Goal: Transaction & Acquisition: Purchase product/service

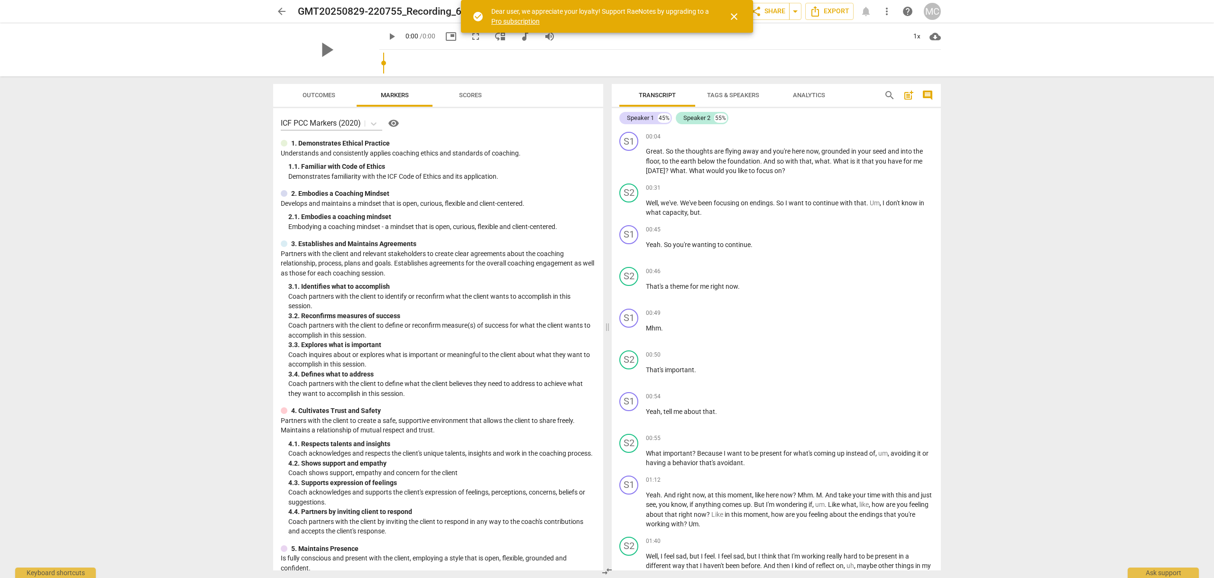
click at [734, 14] on span "close" at bounding box center [734, 16] width 11 height 11
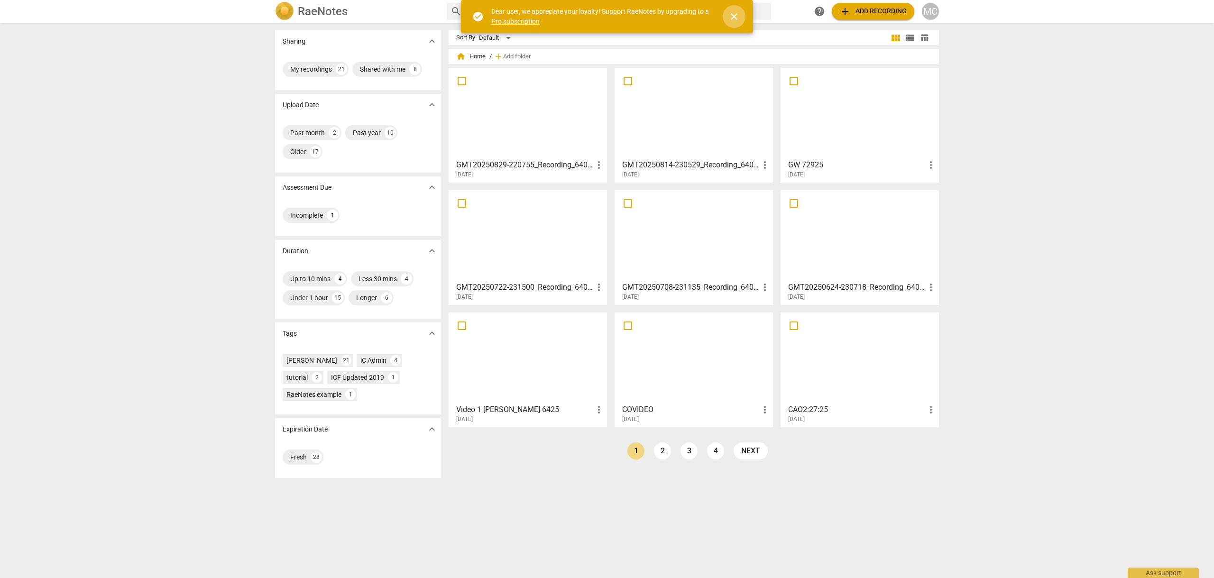
click at [734, 15] on span "close" at bounding box center [734, 16] width 11 height 11
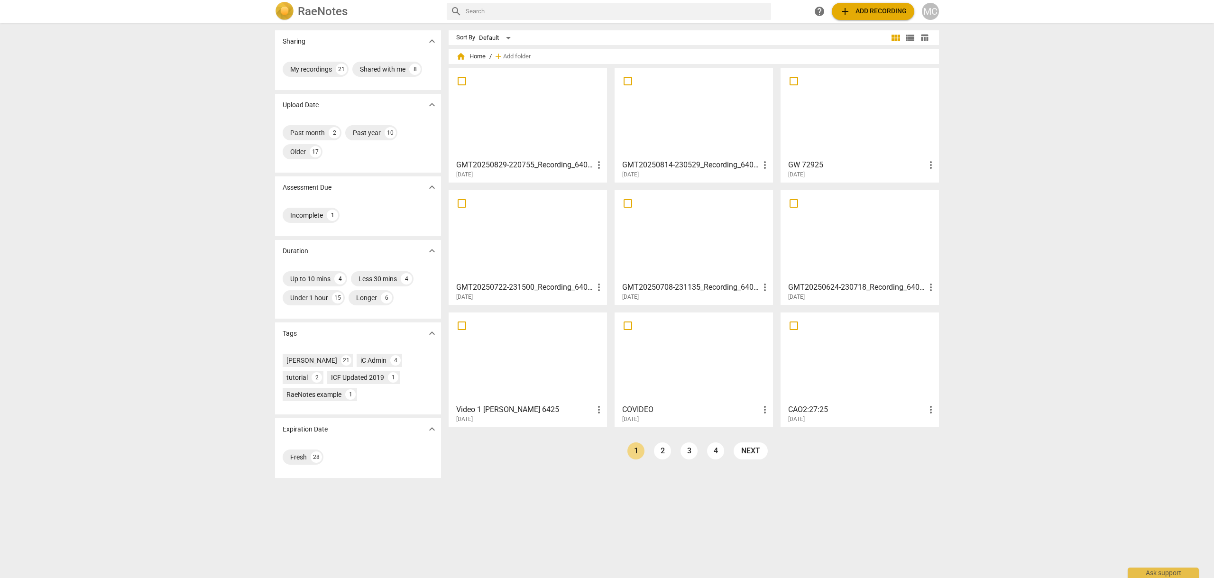
click at [883, 11] on span "add Add recording" at bounding box center [873, 11] width 67 height 11
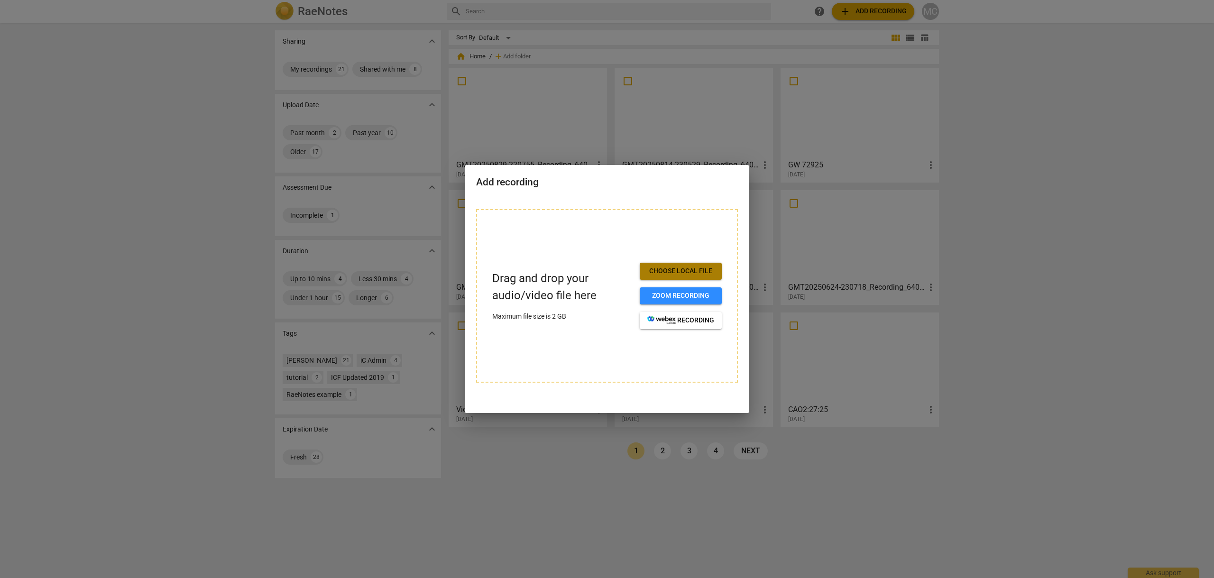
click at [685, 270] on span "Choose local file" at bounding box center [681, 271] width 67 height 9
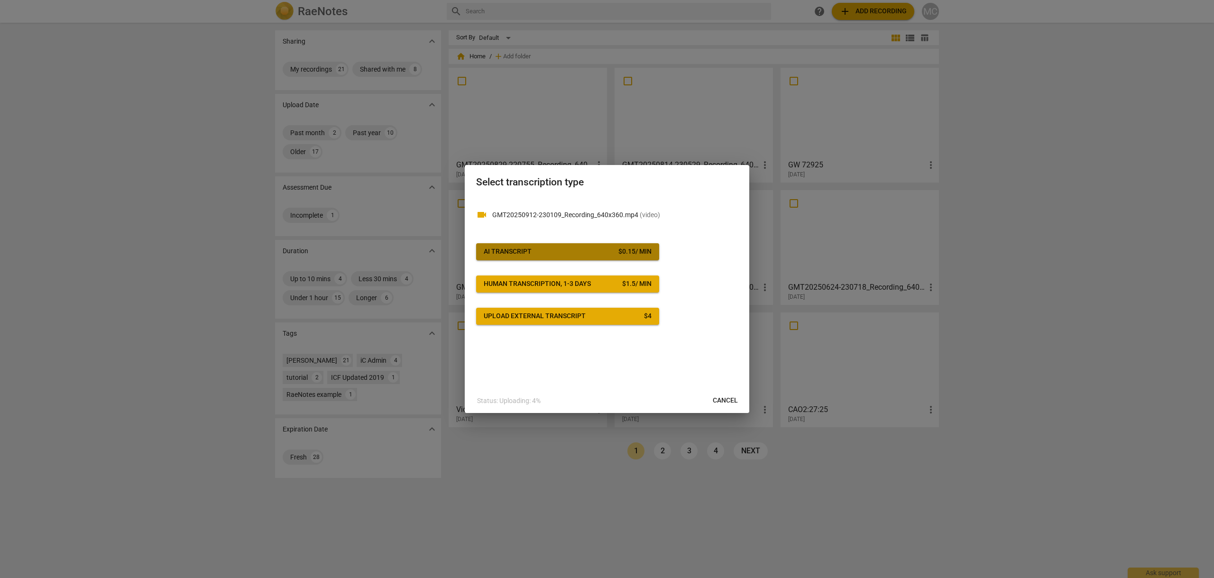
click at [536, 250] on span "AI Transcript $ 0.15 / min" at bounding box center [568, 251] width 168 height 9
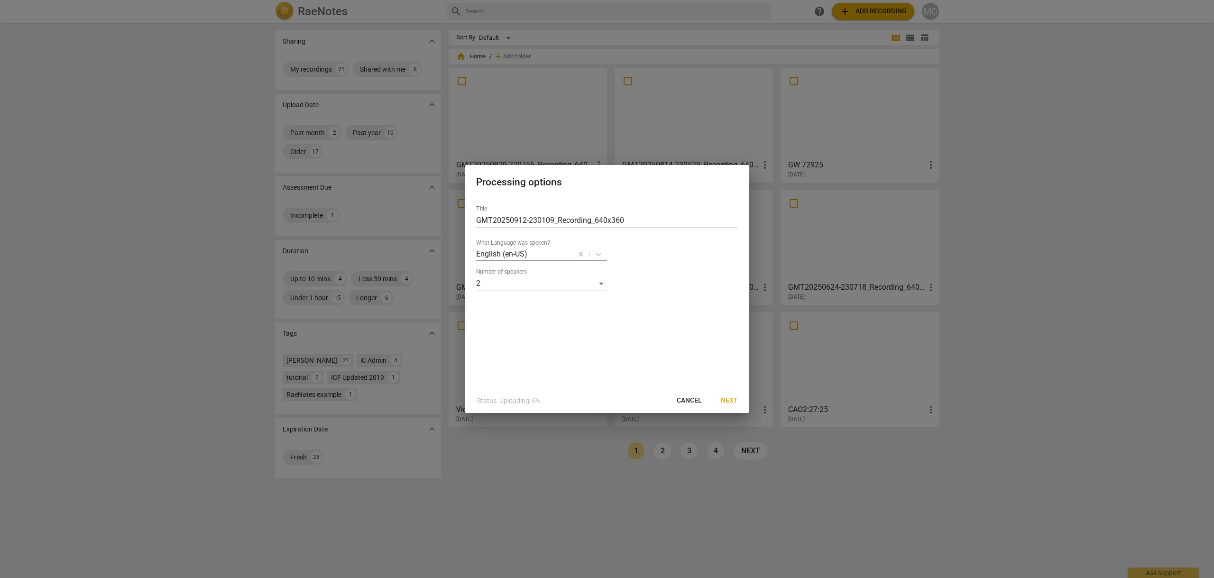
click at [731, 398] on span "Next" at bounding box center [729, 400] width 17 height 9
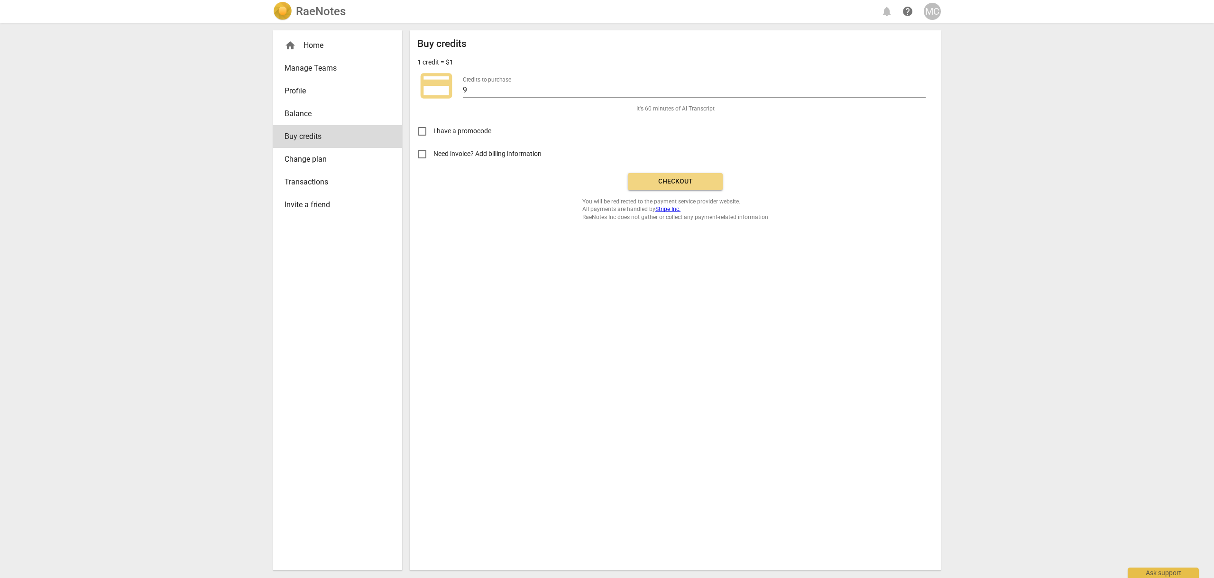
click at [686, 185] on span "Checkout" at bounding box center [676, 181] width 80 height 9
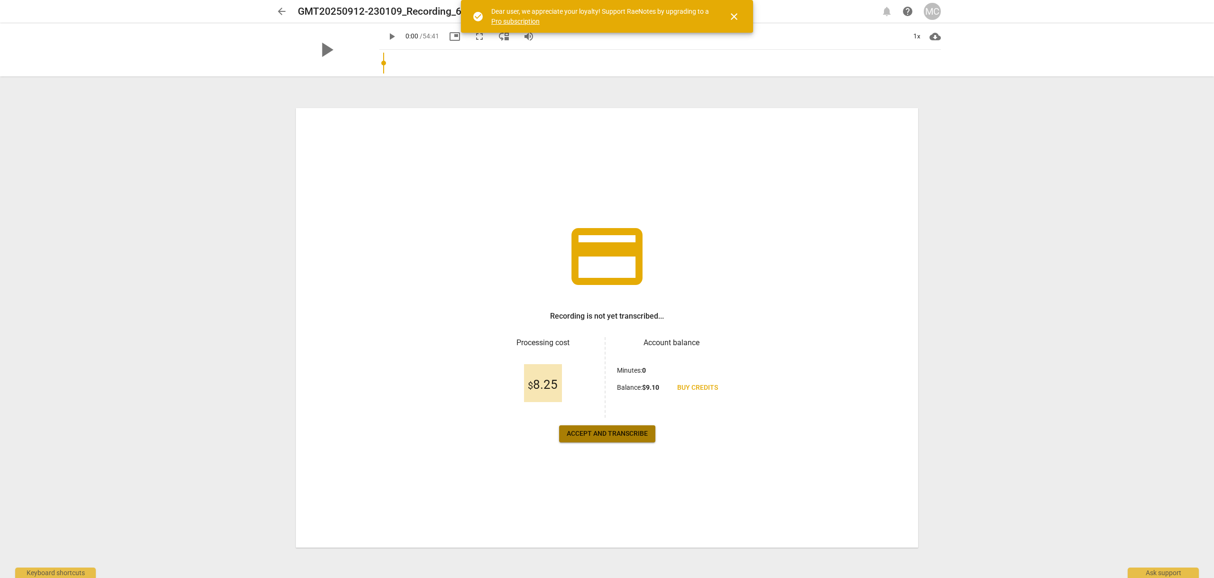
click at [612, 436] on span "Accept and transcribe" at bounding box center [607, 433] width 81 height 9
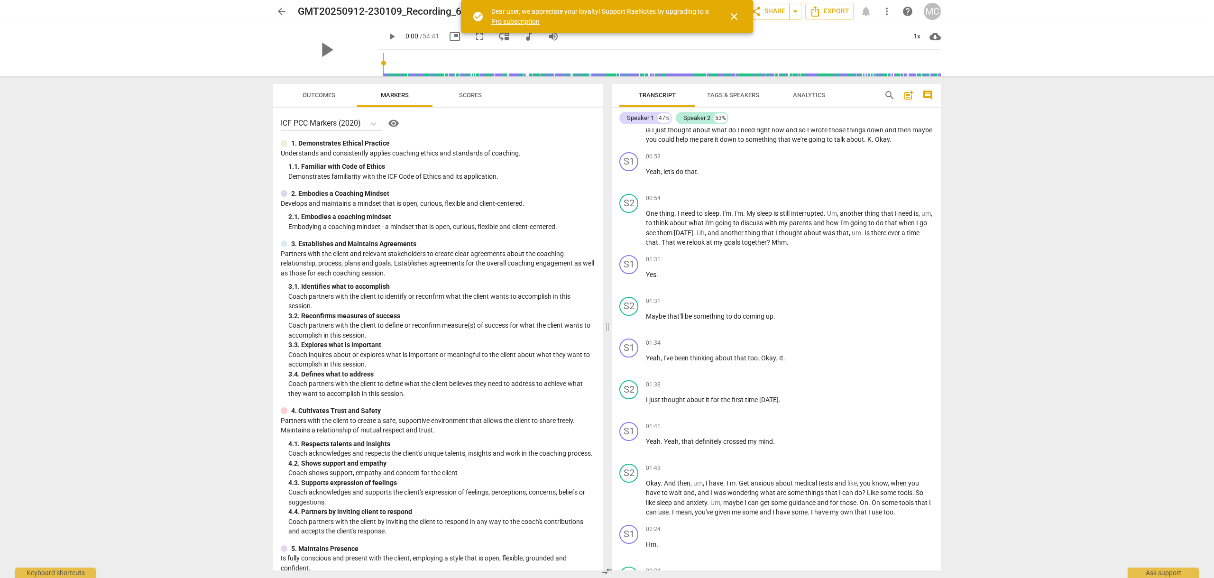
scroll to position [342, 0]
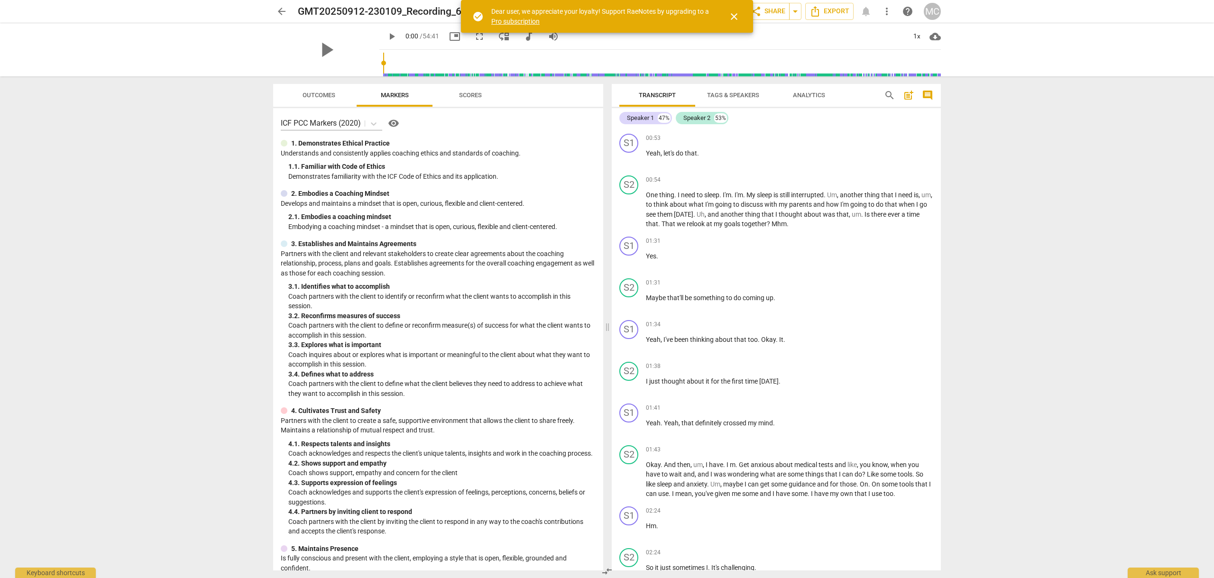
click at [734, 16] on span "close" at bounding box center [734, 16] width 11 height 11
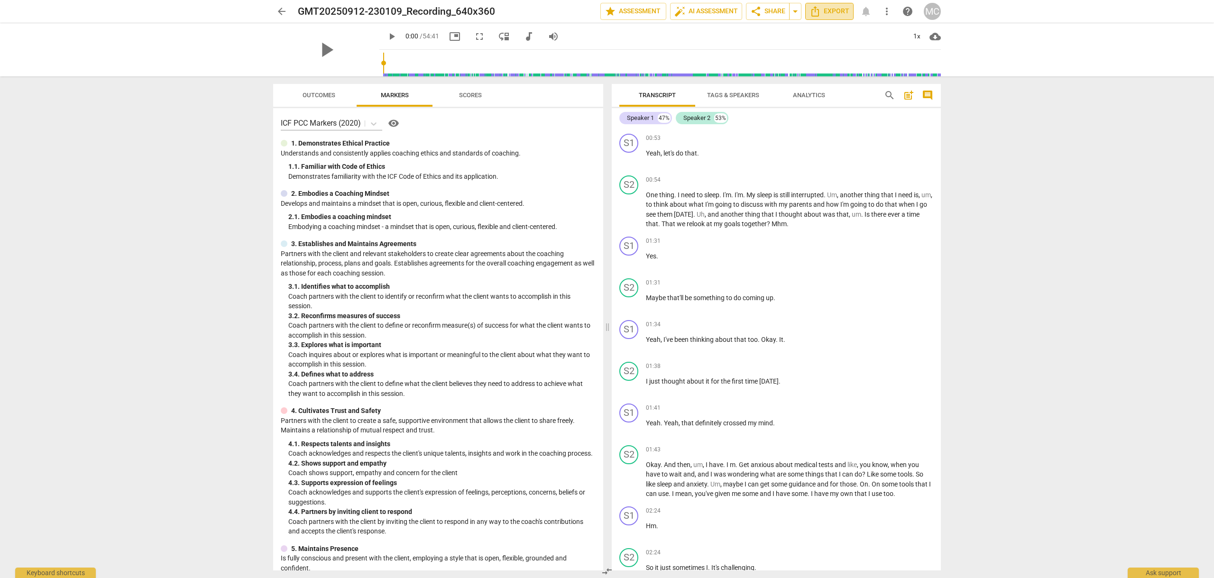
click at [834, 9] on span "Export" at bounding box center [830, 11] width 40 height 11
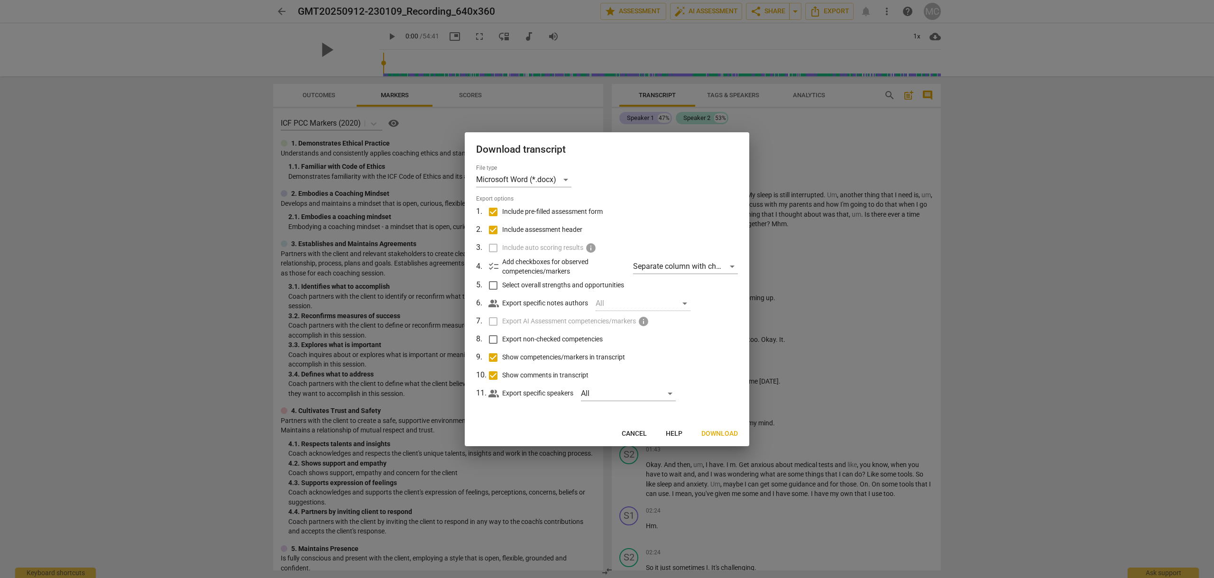
click at [720, 432] on span "Download" at bounding box center [720, 433] width 37 height 9
